Goal: Find specific page/section: Find specific page/section

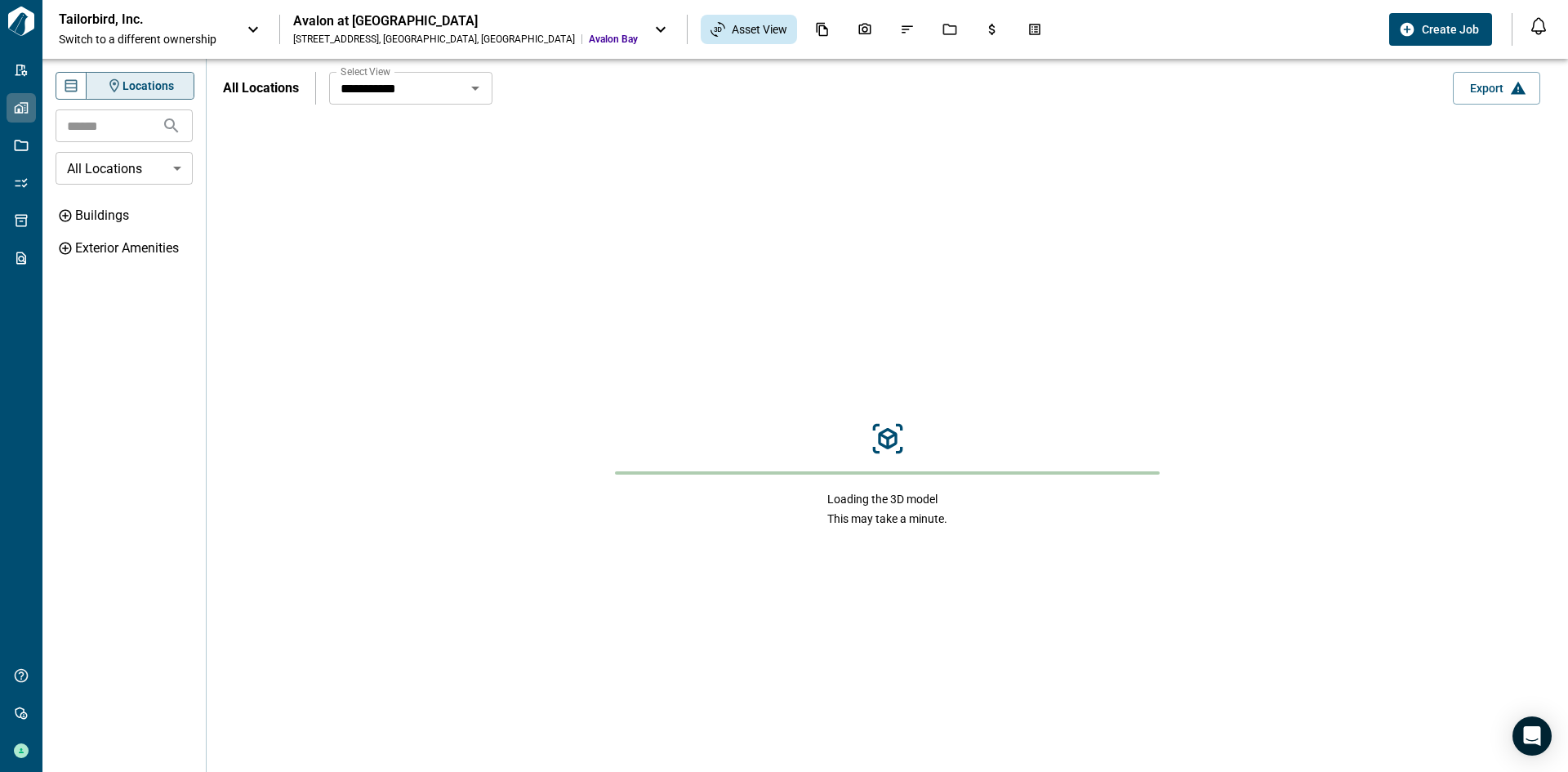
click at [135, 23] on p "Tailorbird, Inc." at bounding box center [132, 20] width 147 height 17
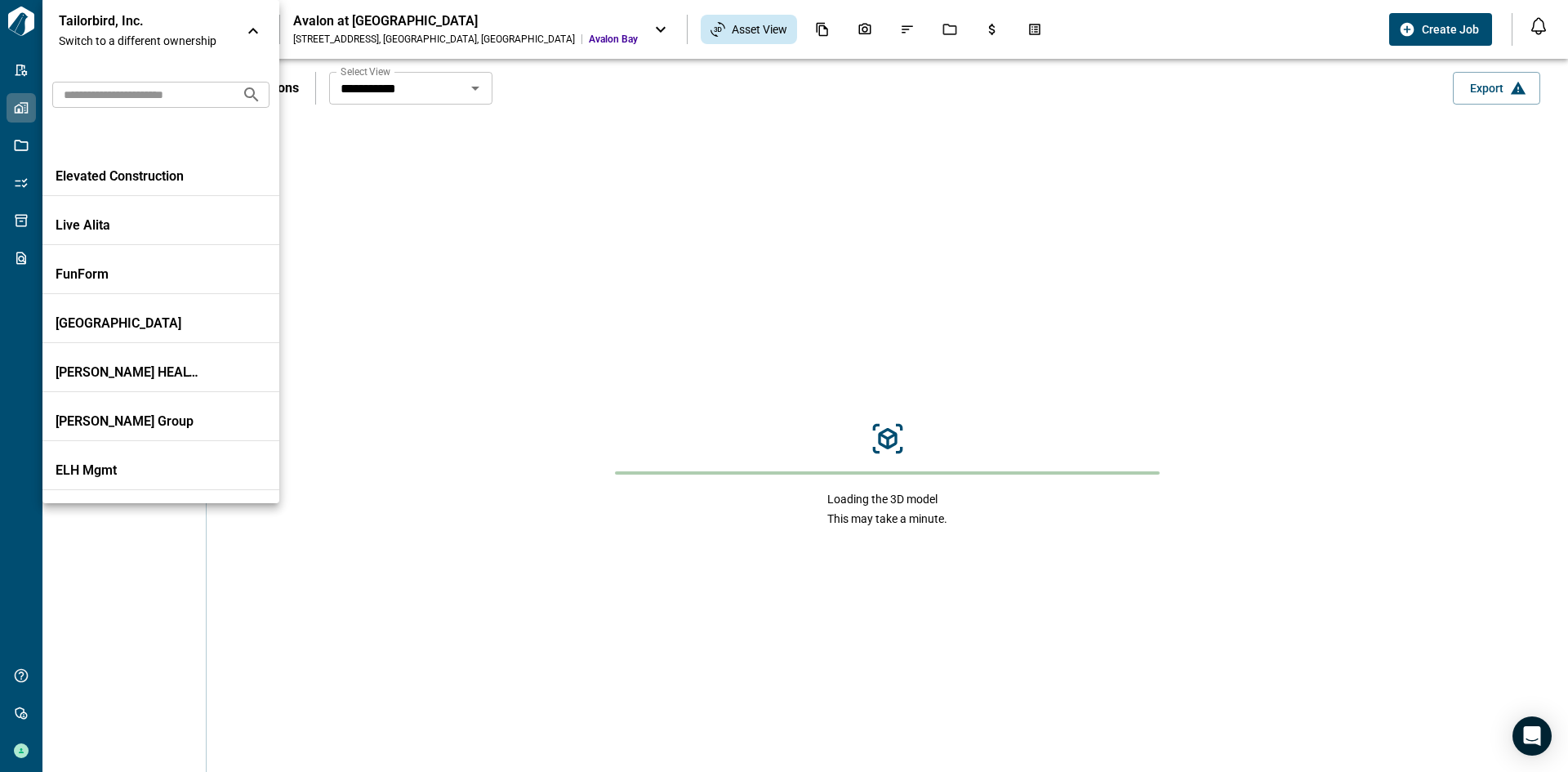
scroll to position [409, 0]
click at [163, 90] on input "text" at bounding box center [140, 95] width 177 height 30
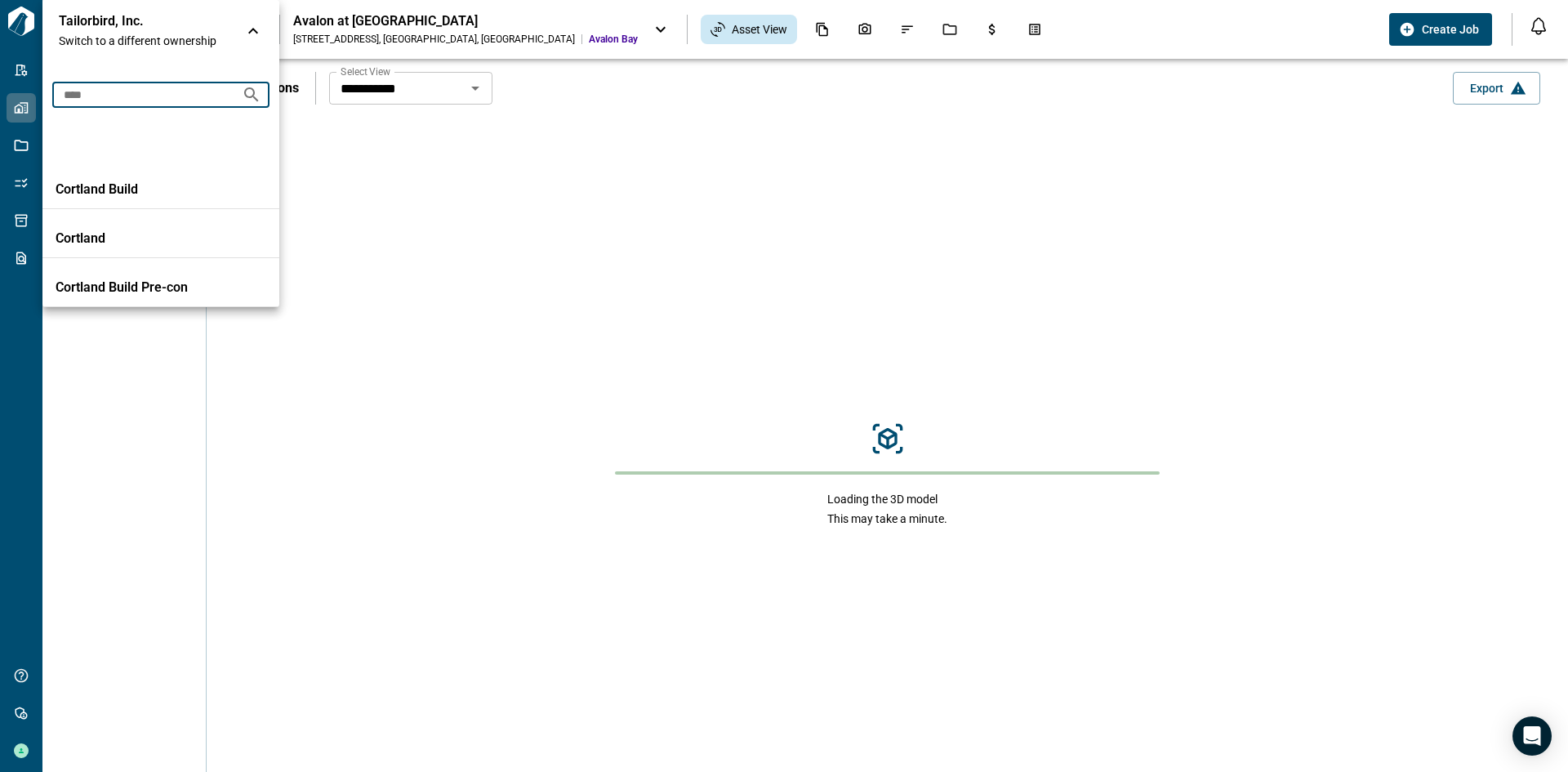
type input "*****"
click at [112, 244] on p "Cortland" at bounding box center [129, 239] width 147 height 17
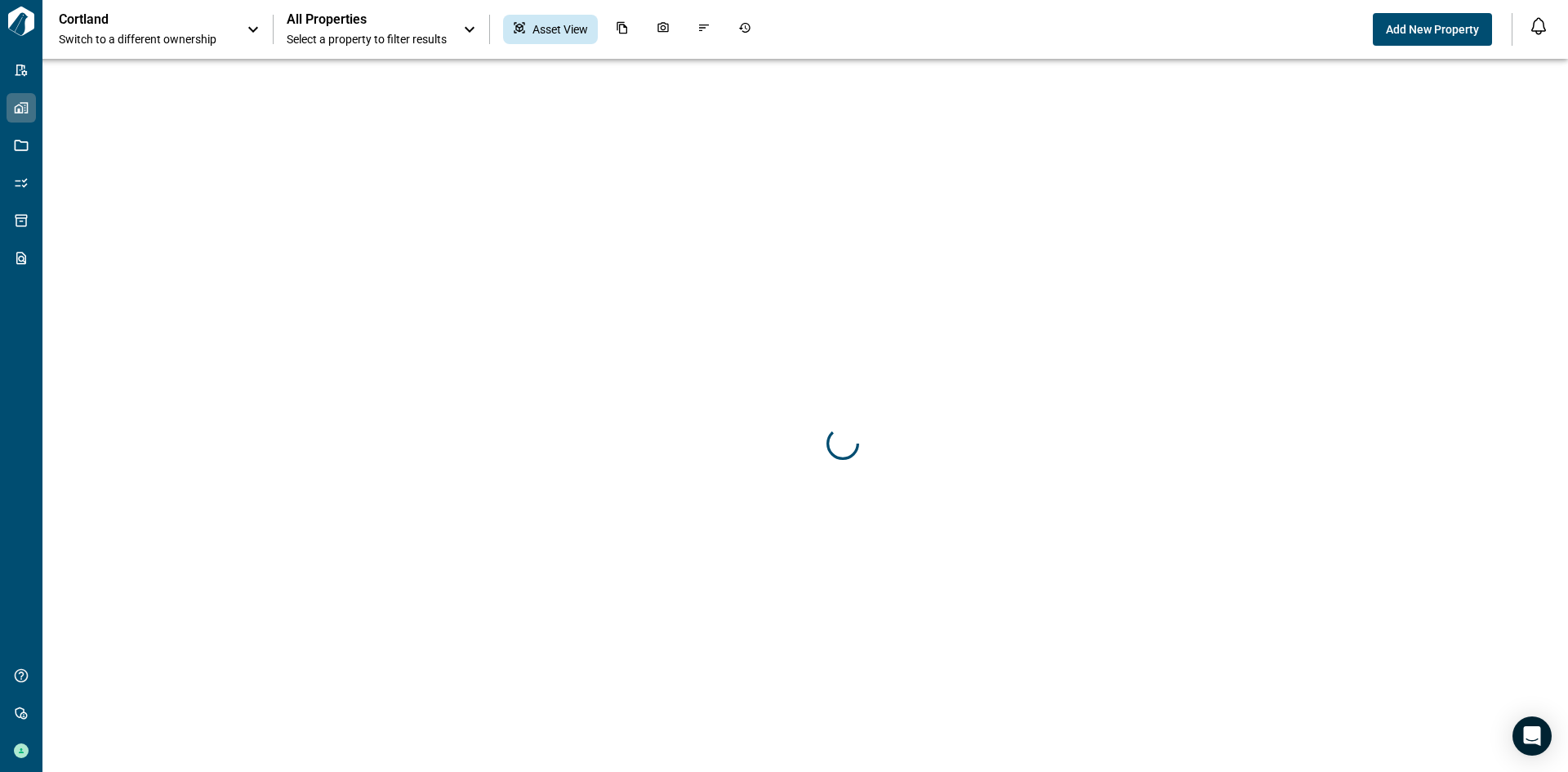
click at [99, 236] on div at bounding box center [842, 445] width 1568 height 772
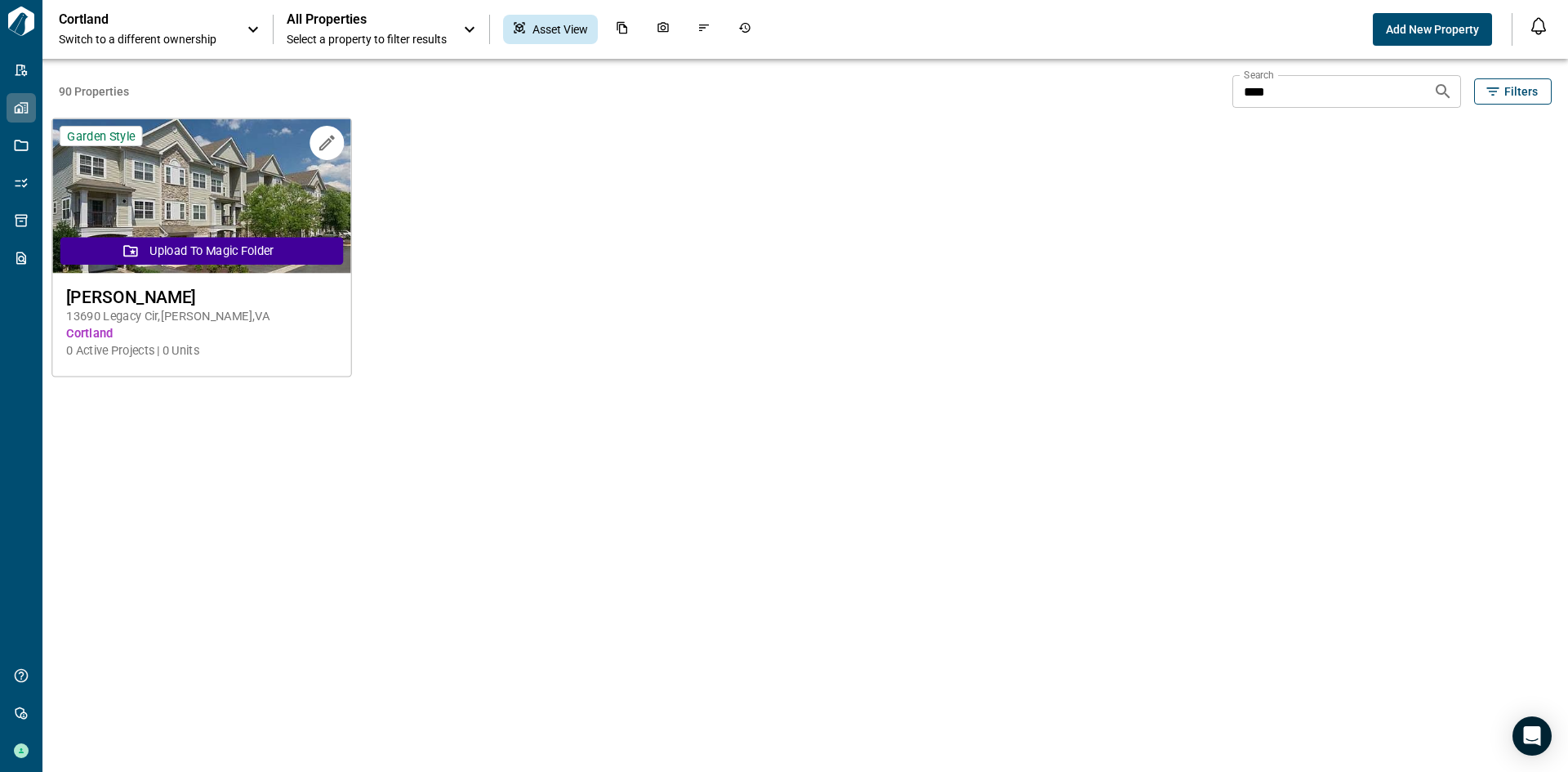
click at [224, 183] on img at bounding box center [201, 196] width 298 height 154
